Goal: Information Seeking & Learning: Learn about a topic

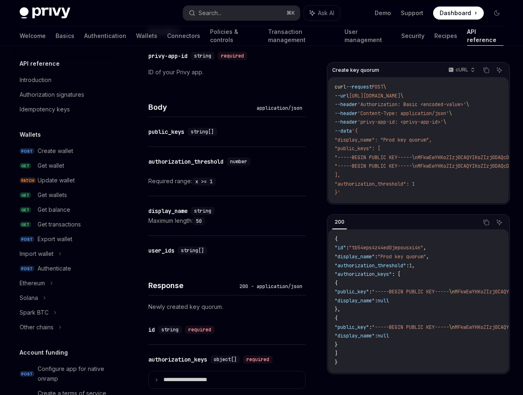
scroll to position [453, 0]
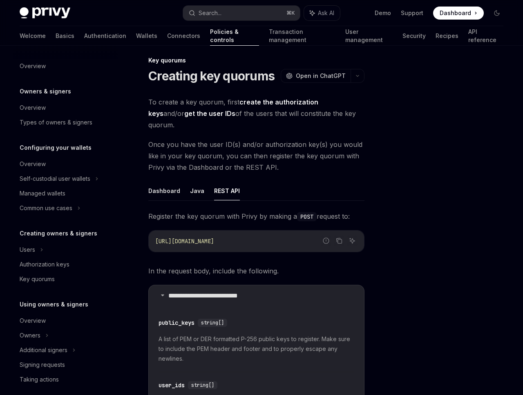
scroll to position [170, 0]
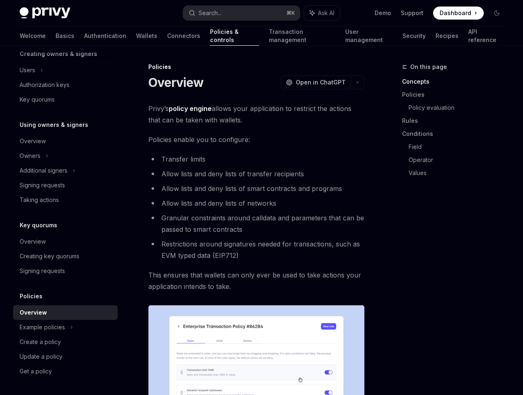
type textarea "*"
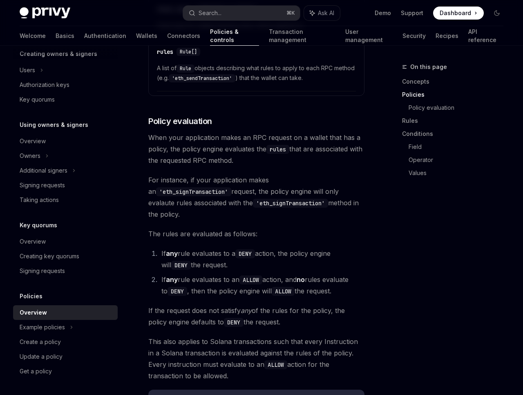
scroll to position [871, 0]
